Goal: Information Seeking & Learning: Learn about a topic

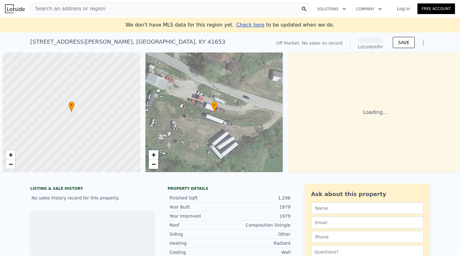
scroll to position [0, 2]
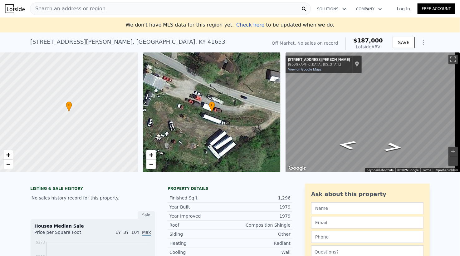
click at [111, 8] on div "Search an address or region" at bounding box center [170, 8] width 281 height 12
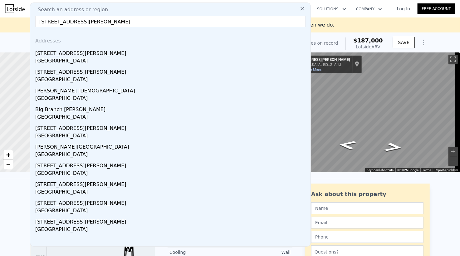
click at [151, 24] on input "[STREET_ADDRESS][PERSON_NAME]" at bounding box center [170, 21] width 270 height 11
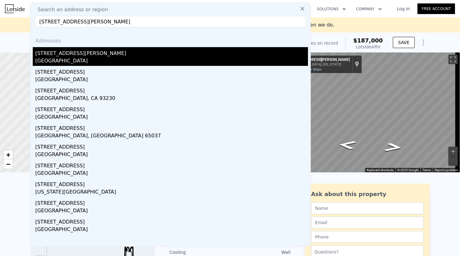
type input "[STREET_ADDRESS][PERSON_NAME]"
click at [94, 57] on div "[GEOGRAPHIC_DATA]" at bounding box center [171, 61] width 273 height 9
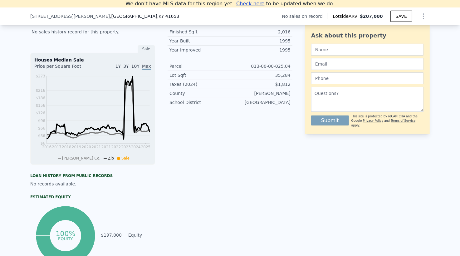
scroll to position [7, 0]
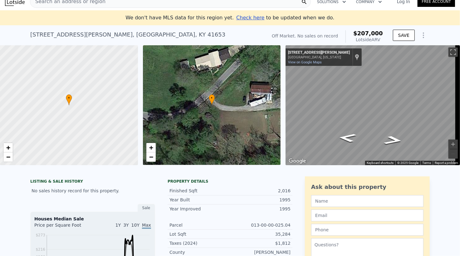
type input "2"
type input "1000"
type input "1770"
type input "3920"
type input "609840"
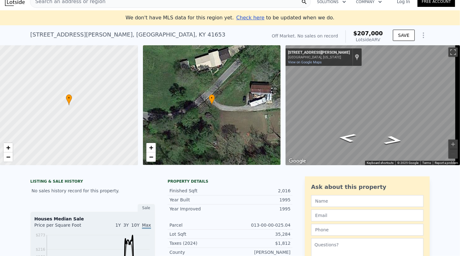
type input "$ 187,000"
type input "$ 30,002"
